Goal: Navigation & Orientation: Find specific page/section

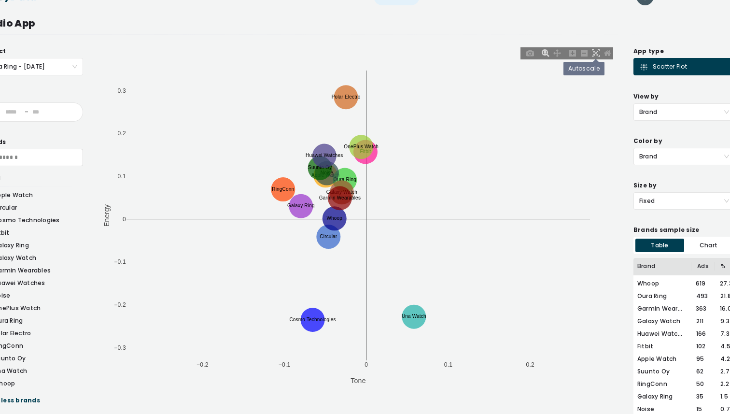
scroll to position [0, 47]
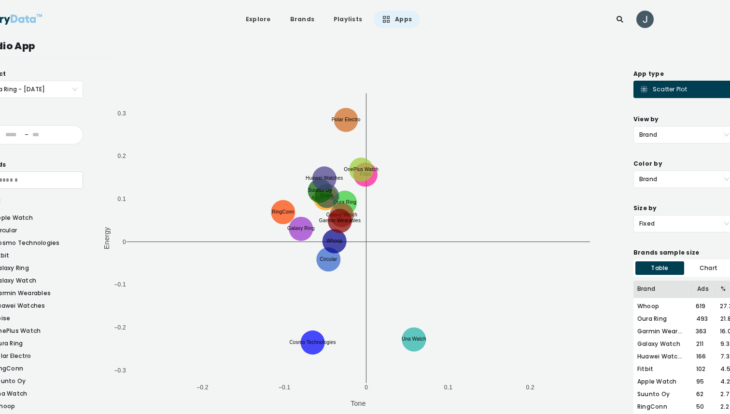
click at [401, 22] on link "Apps" at bounding box center [397, 19] width 46 height 17
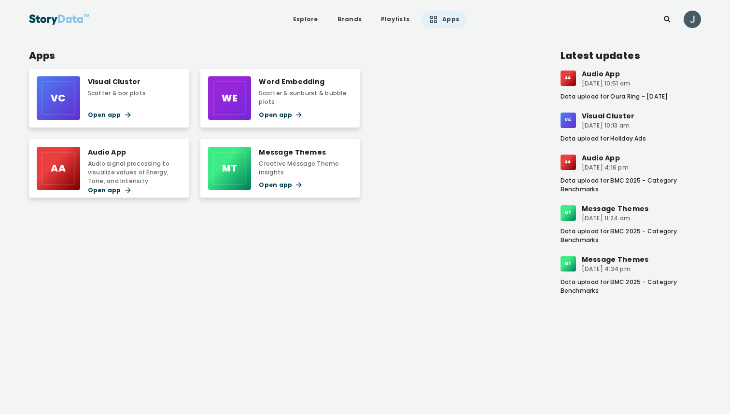
click at [288, 168] on div "Creative Message Theme insights" at bounding box center [305, 167] width 93 height 17
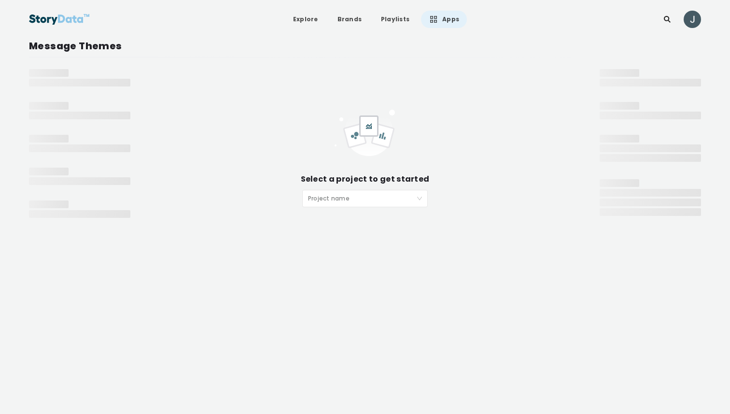
click at [322, 198] on input "search" at bounding box center [361, 197] width 107 height 14
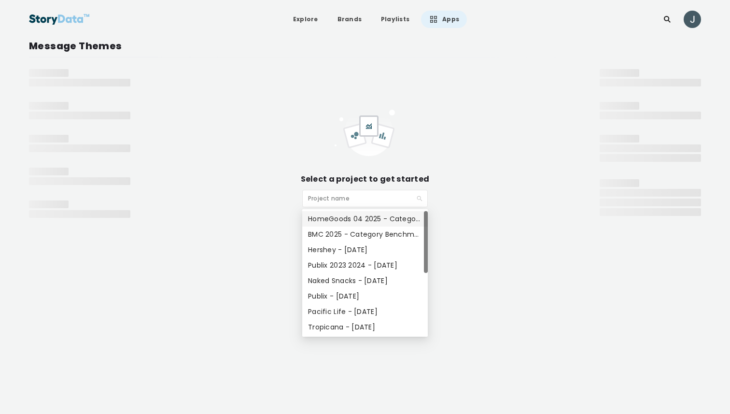
click at [440, 21] on link "Apps" at bounding box center [444, 19] width 46 height 17
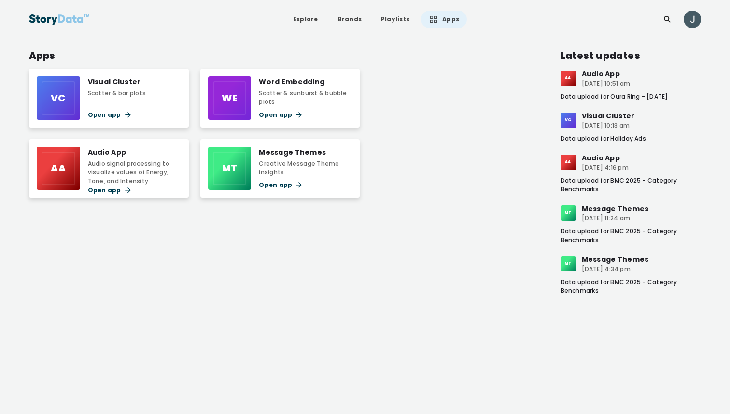
click at [293, 99] on div "Scatter & sunburst & bubble plots" at bounding box center [305, 97] width 93 height 17
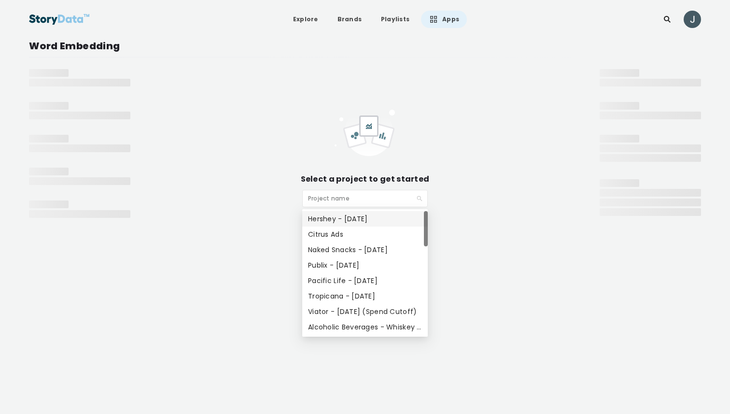
click at [335, 199] on input "search" at bounding box center [361, 197] width 107 height 14
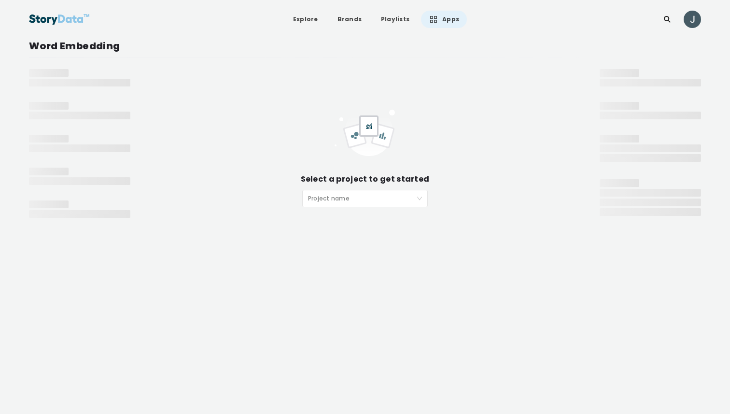
click at [452, 123] on div "Select a project to get started Project name" at bounding box center [365, 157] width 431 height 99
click at [440, 20] on link "Apps" at bounding box center [444, 19] width 46 height 17
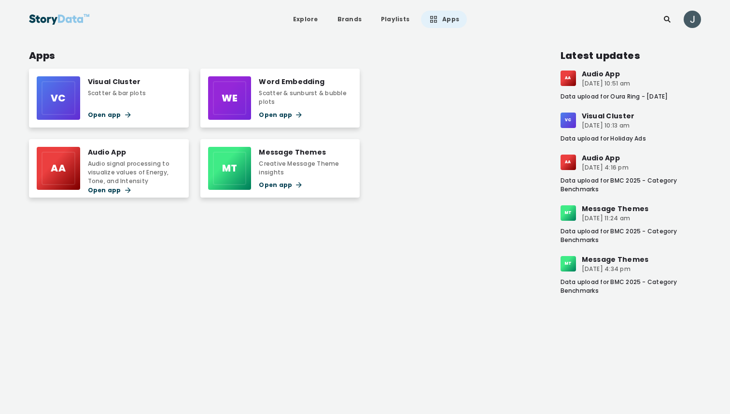
click at [315, 147] on div "Message Themes" at bounding box center [305, 152] width 93 height 11
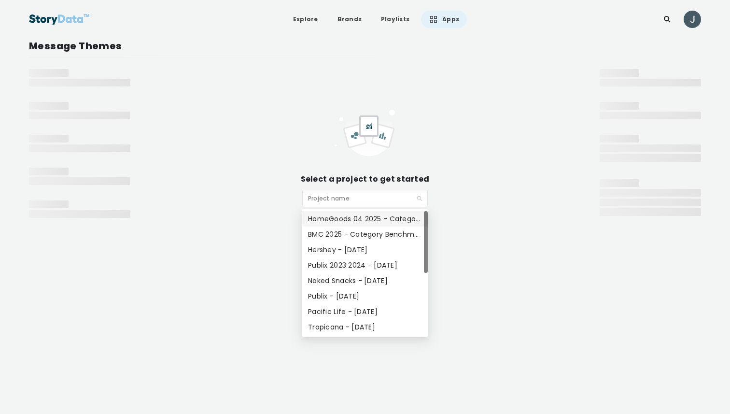
click at [350, 200] on input "search" at bounding box center [361, 197] width 107 height 14
click at [557, 106] on div "Select a project to get started Project name" at bounding box center [365, 151] width 431 height 164
